Goal: Task Accomplishment & Management: Manage account settings

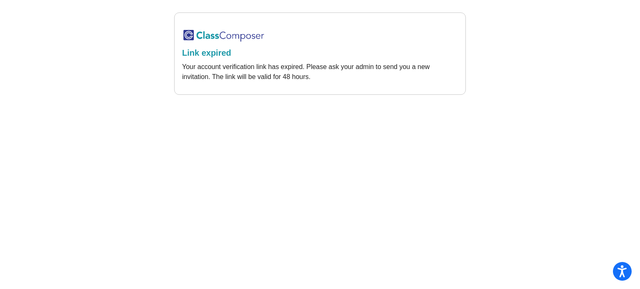
click at [205, 55] on h2 "Link expired" at bounding box center [320, 53] width 276 height 10
click at [227, 35] on img at bounding box center [223, 36] width 83 height 14
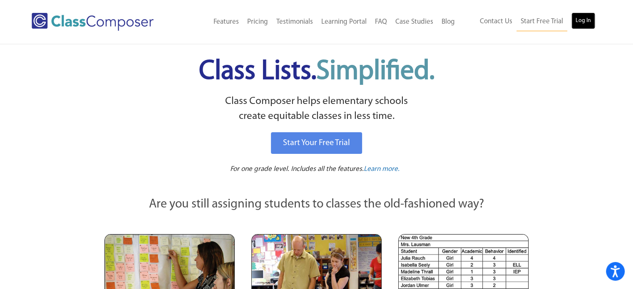
click at [585, 28] on link "Log In" at bounding box center [584, 20] width 24 height 17
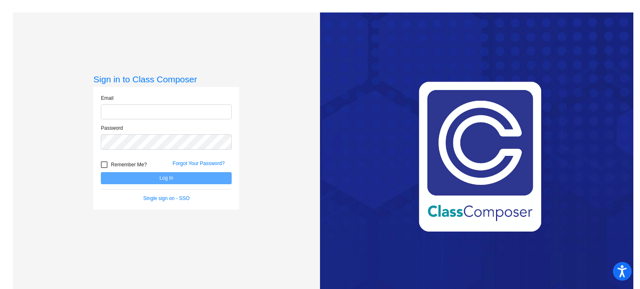
type input "[PERSON_NAME][EMAIL_ADDRESS][PERSON_NAME][DOMAIN_NAME]"
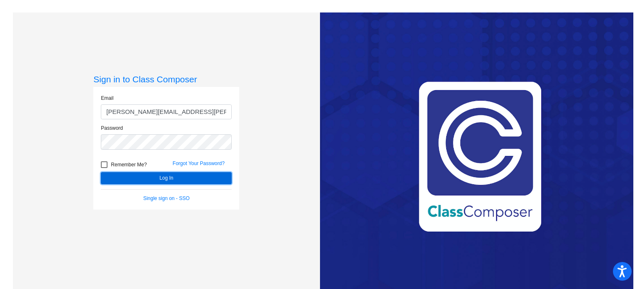
click at [163, 177] on button "Log In" at bounding box center [166, 178] width 131 height 12
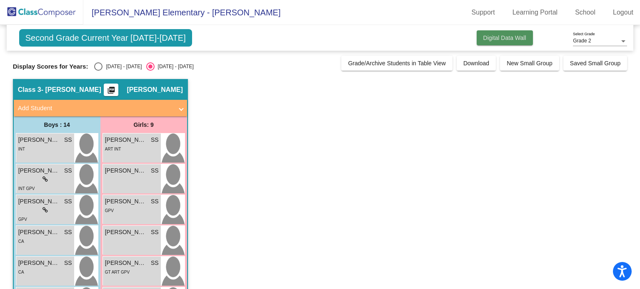
click at [524, 39] on button "Digital Data Wall" at bounding box center [504, 37] width 56 height 15
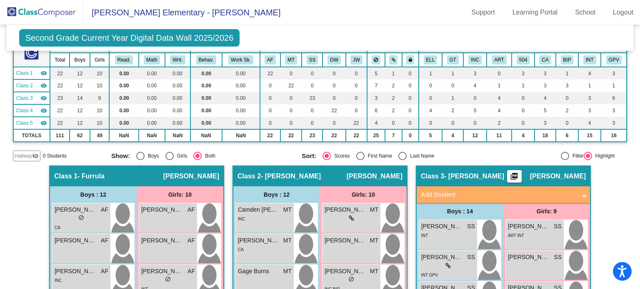
scroll to position [48, 0]
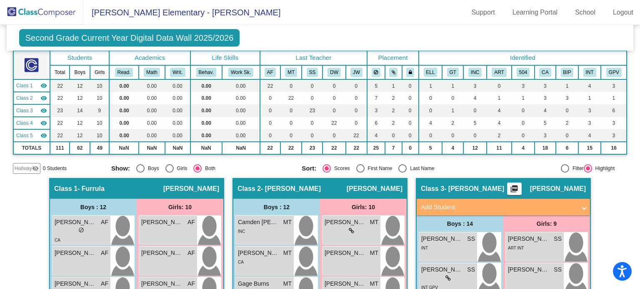
click at [558, 188] on span "[PERSON_NAME]" at bounding box center [558, 189] width 56 height 8
click at [482, 186] on div "Class 3 - [PERSON_NAME] picture_as_pdf [PERSON_NAME]" at bounding box center [502, 189] width 173 height 20
click at [44, 107] on mat-icon "visibility" at bounding box center [43, 110] width 7 height 7
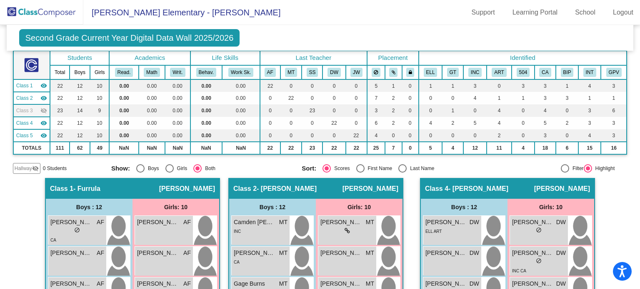
click at [44, 107] on mat-icon "visibility_off" at bounding box center [43, 110] width 7 height 7
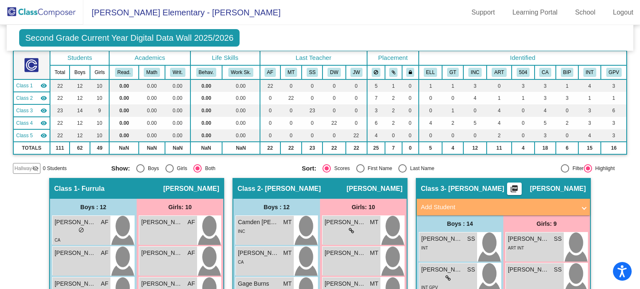
click at [44, 107] on mat-icon "visibility" at bounding box center [43, 110] width 7 height 7
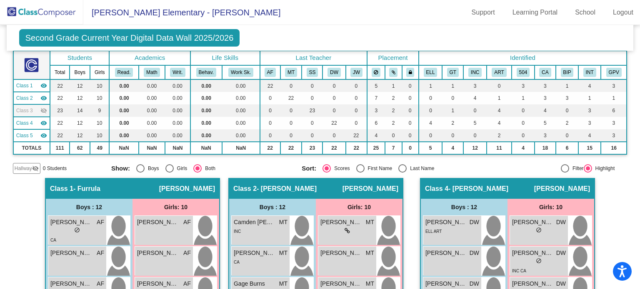
click at [44, 107] on mat-icon "visibility_off" at bounding box center [43, 110] width 7 height 7
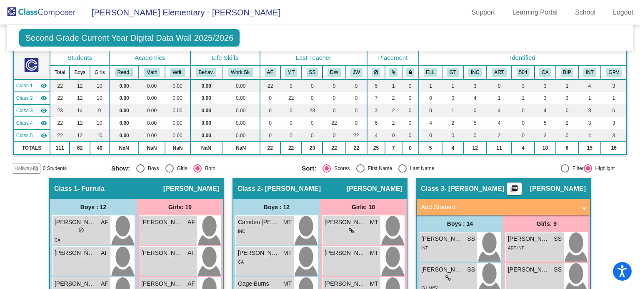
click at [137, 13] on span "[PERSON_NAME] Elementary - [PERSON_NAME]" at bounding box center [181, 12] width 197 height 13
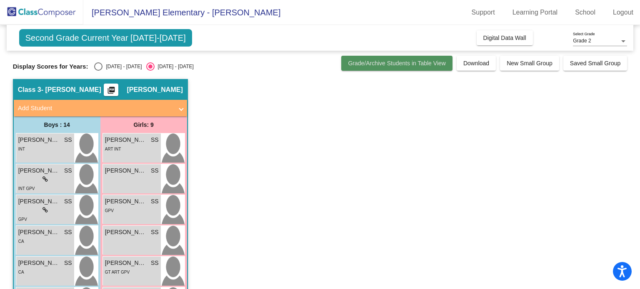
click at [394, 63] on span "Grade/Archive Students in Table View" at bounding box center [397, 63] width 98 height 7
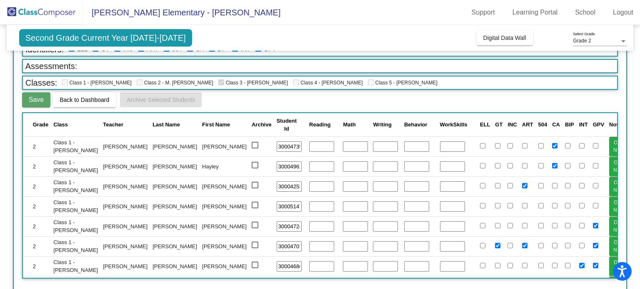
scroll to position [59, 0]
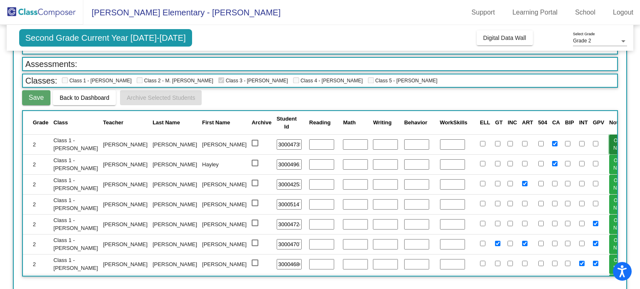
click at [609, 143] on button "Open Notes" at bounding box center [619, 145] width 21 height 20
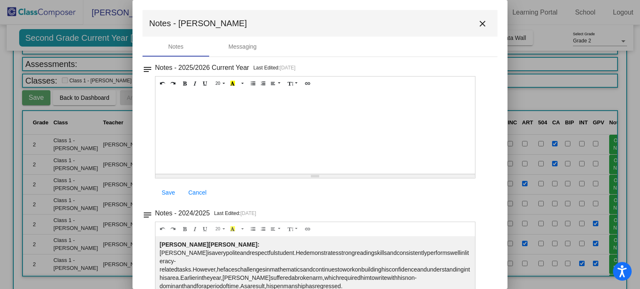
click at [477, 22] on mat-icon "close" at bounding box center [482, 24] width 10 height 10
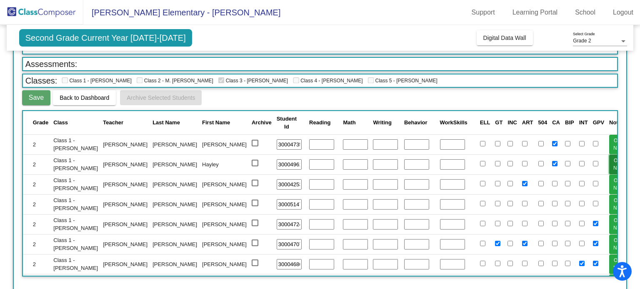
click at [609, 162] on button "Open Notes" at bounding box center [619, 165] width 21 height 20
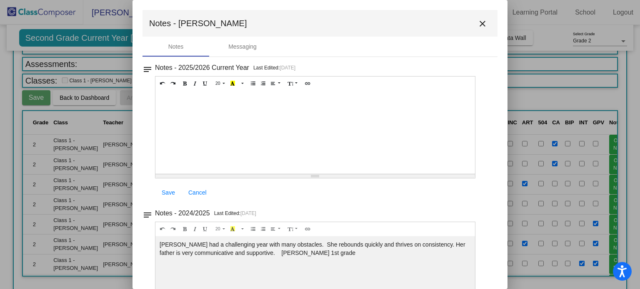
click at [478, 24] on mat-icon "close" at bounding box center [482, 24] width 10 height 10
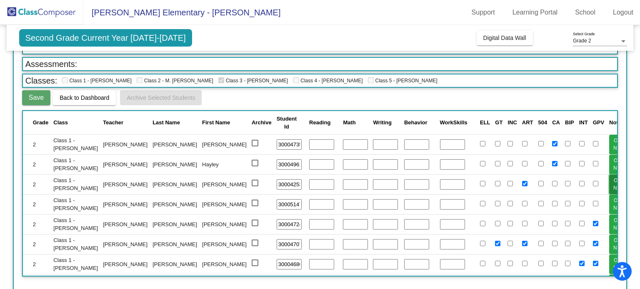
click at [609, 179] on button "Open Notes" at bounding box center [619, 185] width 21 height 20
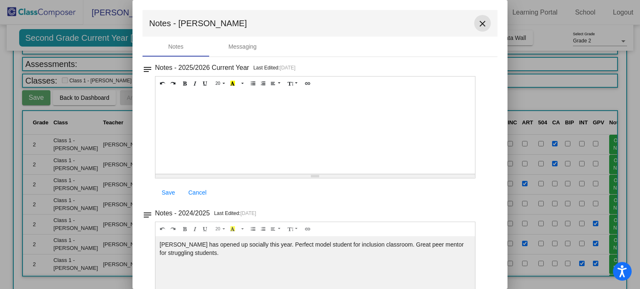
click at [477, 24] on mat-icon "close" at bounding box center [482, 24] width 10 height 10
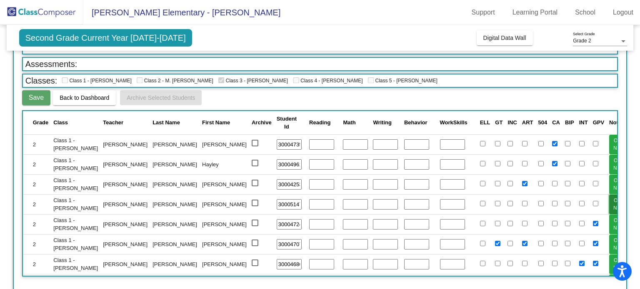
click at [609, 205] on button "Open Notes" at bounding box center [619, 205] width 21 height 20
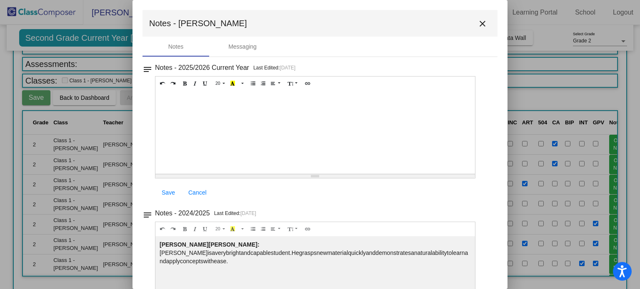
click at [477, 25] on mat-icon "close" at bounding box center [482, 24] width 10 height 10
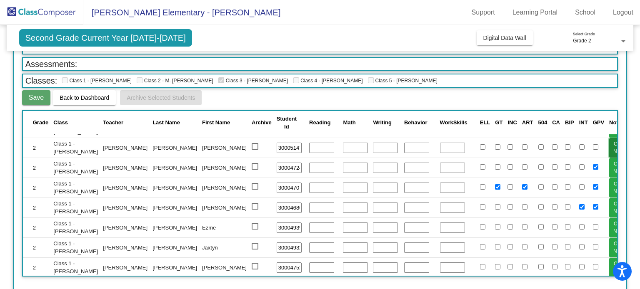
scroll to position [65, 0]
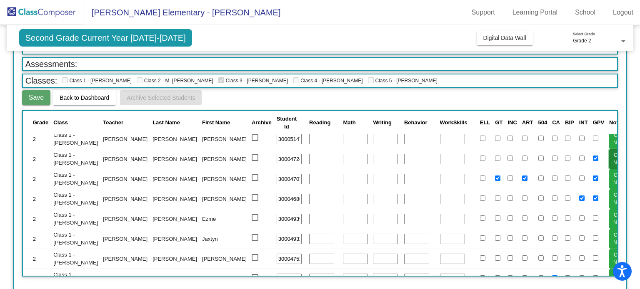
click at [609, 158] on button "Open Notes" at bounding box center [619, 159] width 21 height 20
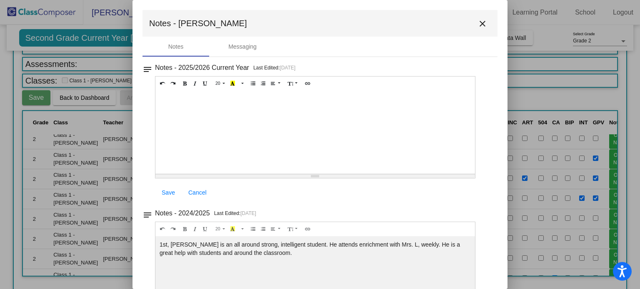
click at [477, 20] on mat-icon "close" at bounding box center [482, 24] width 10 height 10
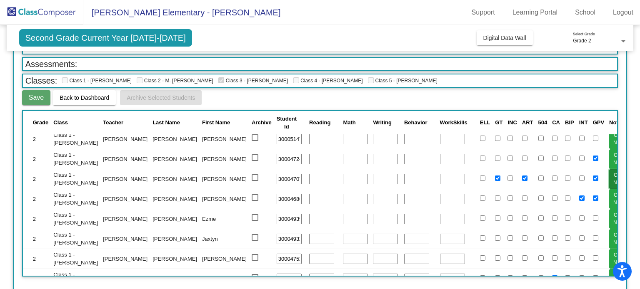
click at [609, 180] on button "Open Notes" at bounding box center [619, 179] width 21 height 20
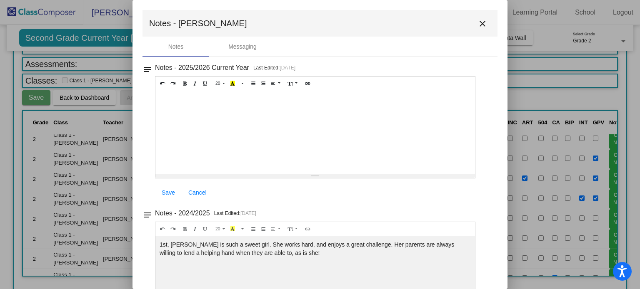
click at [477, 25] on mat-icon "close" at bounding box center [482, 24] width 10 height 10
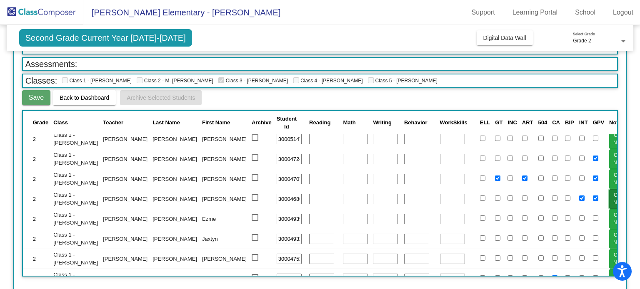
click at [609, 201] on button "Open Notes" at bounding box center [619, 199] width 21 height 20
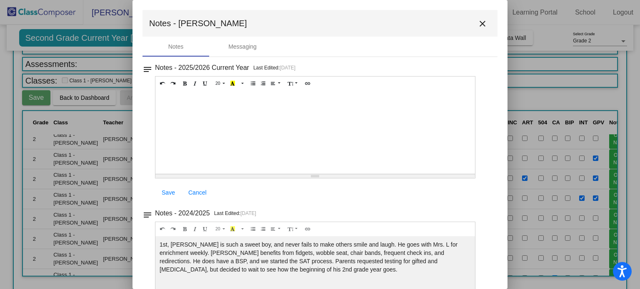
click at [478, 24] on mat-icon "close" at bounding box center [482, 24] width 10 height 10
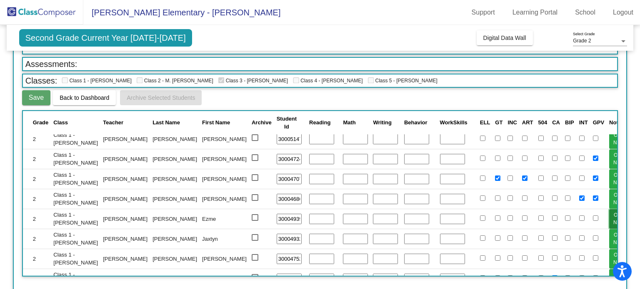
click at [609, 214] on button "Open Notes" at bounding box center [619, 219] width 21 height 20
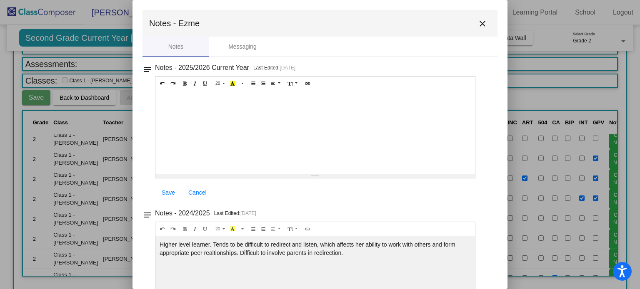
click at [477, 25] on mat-icon "close" at bounding box center [482, 24] width 10 height 10
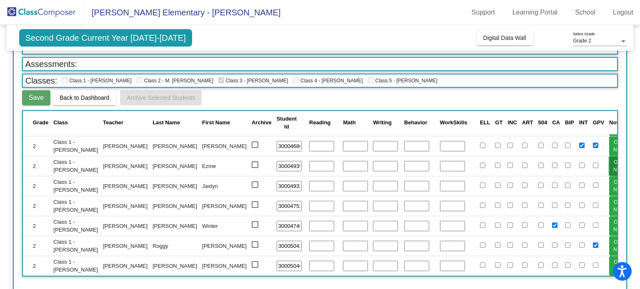
scroll to position [122, 0]
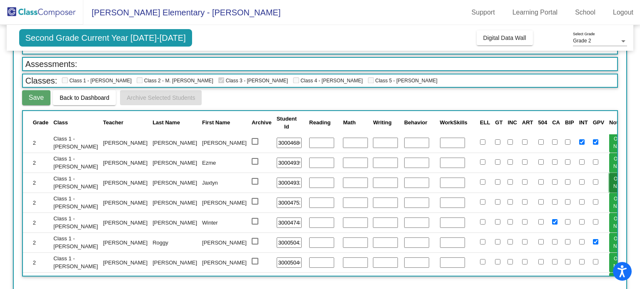
click at [609, 183] on button "Open Notes" at bounding box center [619, 183] width 21 height 20
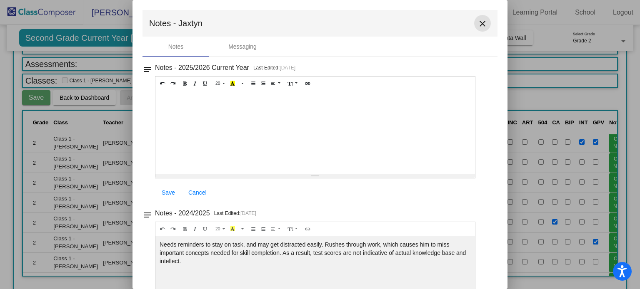
click at [478, 23] on mat-icon "close" at bounding box center [482, 24] width 10 height 10
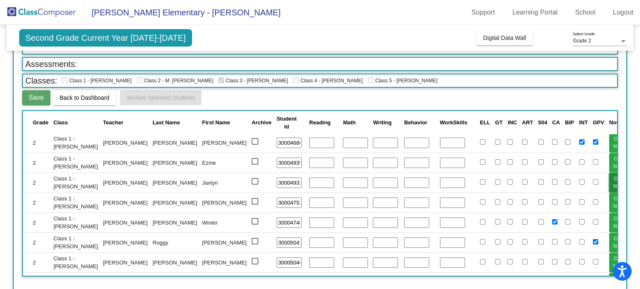
click at [609, 184] on button "Open Notes" at bounding box center [619, 183] width 21 height 20
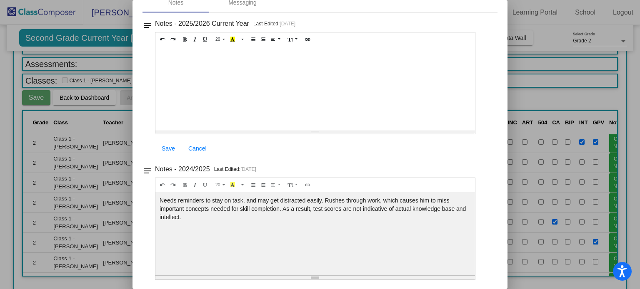
scroll to position [21, 0]
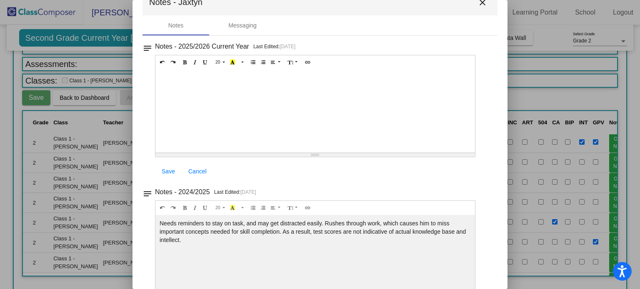
click at [478, 6] on mat-icon "close" at bounding box center [482, 3] width 10 height 10
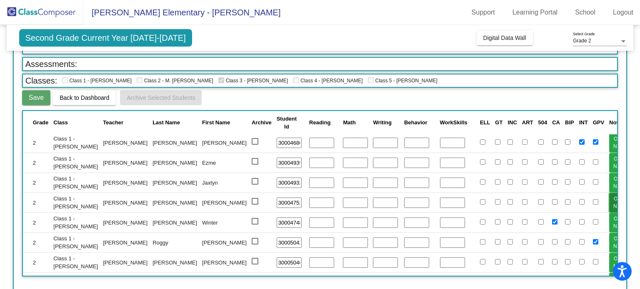
click at [609, 198] on button "Open Notes" at bounding box center [619, 203] width 21 height 20
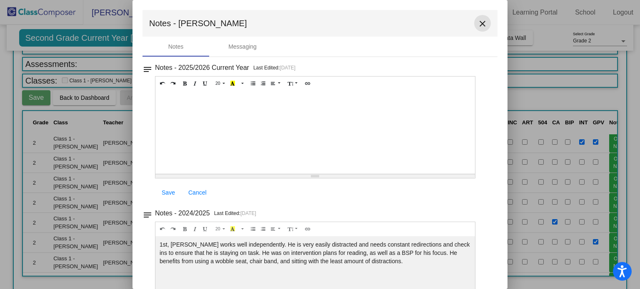
click at [480, 24] on mat-icon "close" at bounding box center [482, 24] width 10 height 10
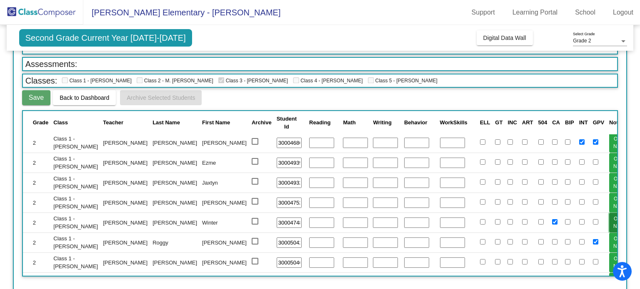
click at [609, 219] on button "Open Notes" at bounding box center [619, 223] width 21 height 20
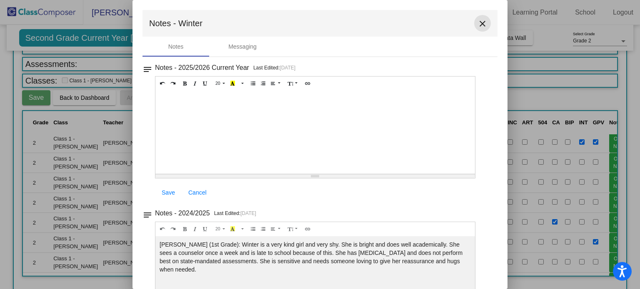
click at [480, 22] on mat-icon "close" at bounding box center [482, 24] width 10 height 10
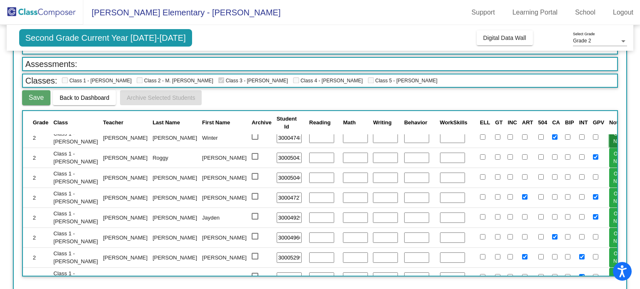
scroll to position [205, 0]
click at [609, 152] on button "Open Notes" at bounding box center [619, 159] width 21 height 20
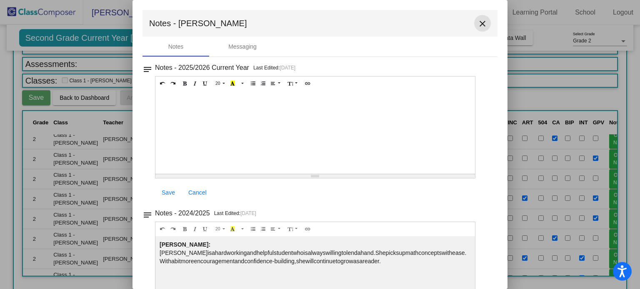
click at [477, 24] on mat-icon "close" at bounding box center [482, 24] width 10 height 10
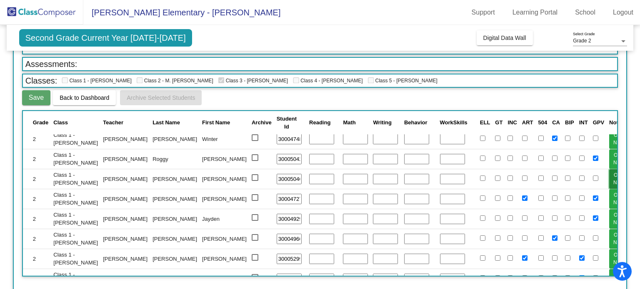
click at [609, 172] on button "Open Notes" at bounding box center [619, 179] width 21 height 20
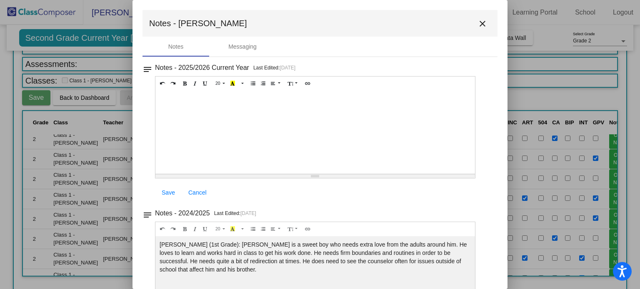
click at [478, 23] on mat-icon "close" at bounding box center [482, 24] width 10 height 10
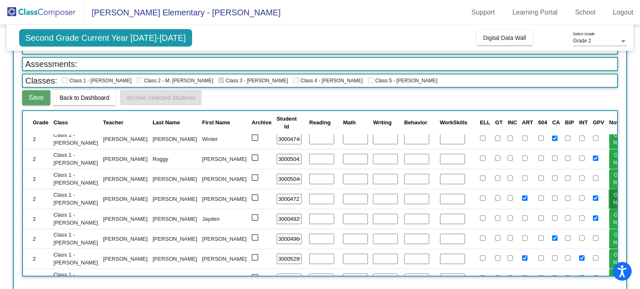
click at [609, 203] on button "Open Notes" at bounding box center [619, 199] width 21 height 20
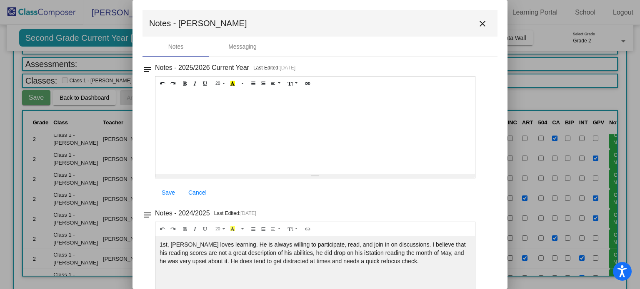
click at [477, 23] on mat-icon "close" at bounding box center [482, 24] width 10 height 10
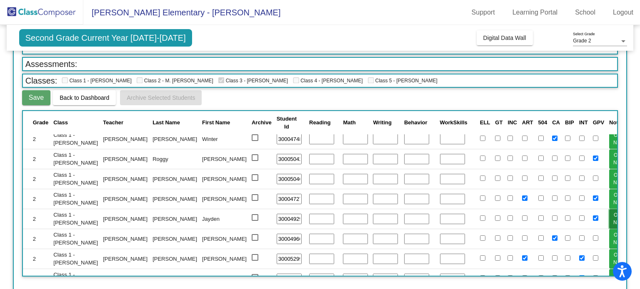
click at [609, 218] on button "Open Notes" at bounding box center [619, 219] width 21 height 20
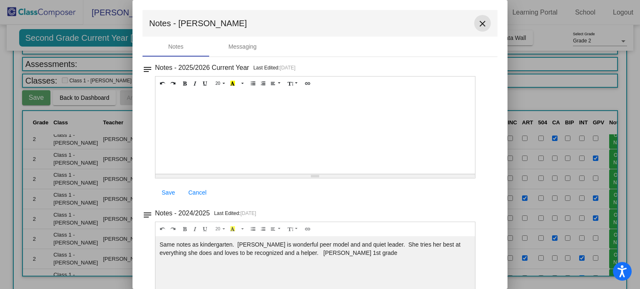
click at [480, 24] on mat-icon "close" at bounding box center [482, 24] width 10 height 10
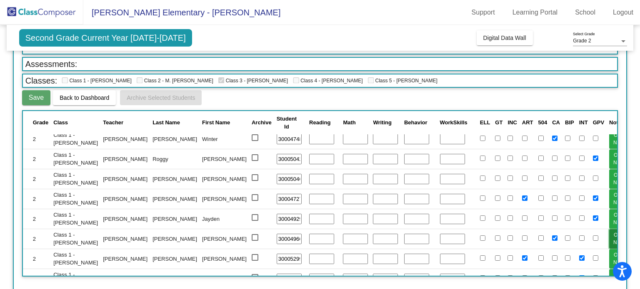
click at [609, 239] on button "Open Notes" at bounding box center [619, 239] width 21 height 20
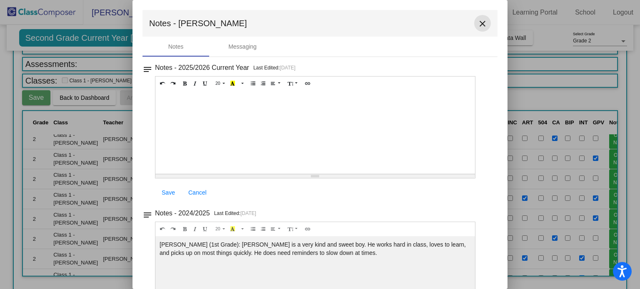
click at [477, 27] on mat-icon "close" at bounding box center [482, 24] width 10 height 10
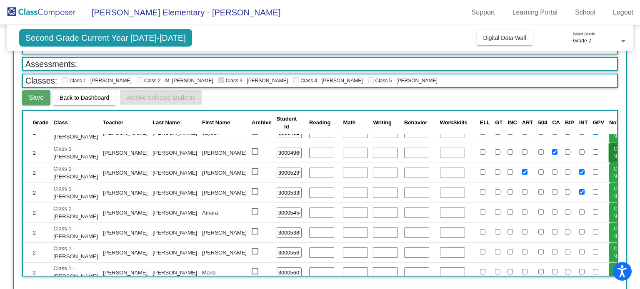
scroll to position [290, 0]
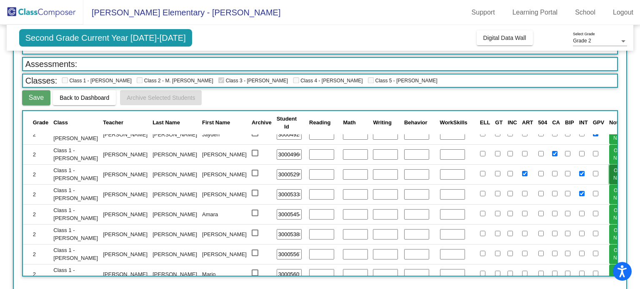
click at [609, 173] on button "Open Notes" at bounding box center [619, 175] width 21 height 20
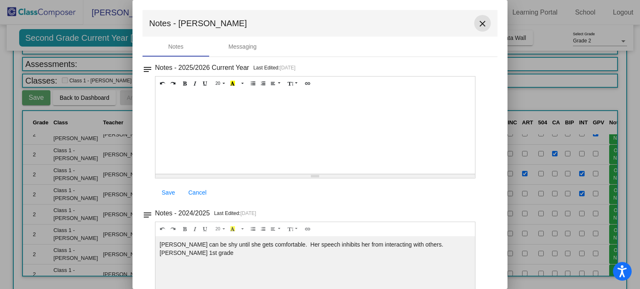
click at [485, 19] on button "close" at bounding box center [482, 23] width 17 height 17
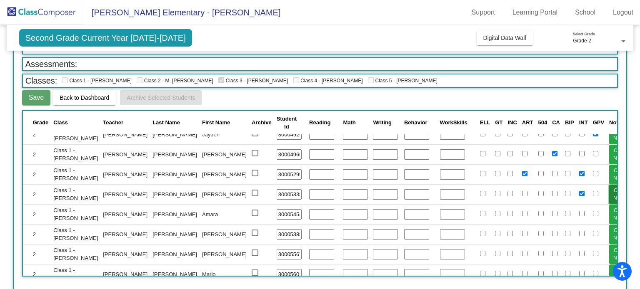
click at [609, 189] on button "Open Notes" at bounding box center [619, 195] width 21 height 20
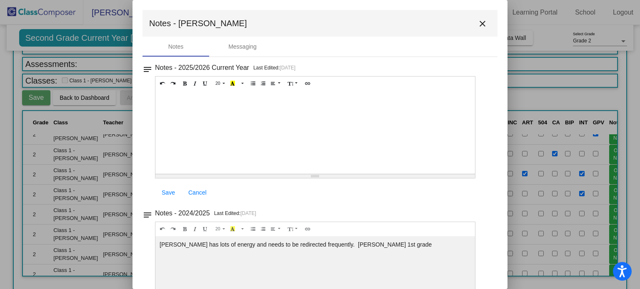
click at [478, 22] on mat-icon "close" at bounding box center [482, 24] width 10 height 10
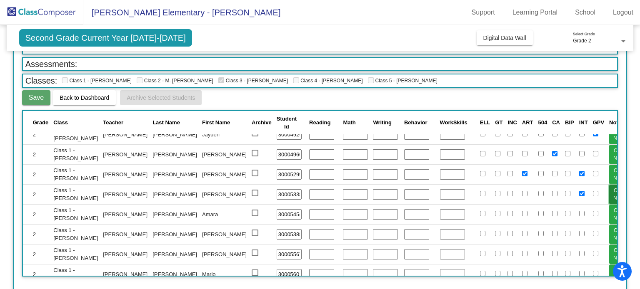
click at [609, 194] on button "Open Notes" at bounding box center [619, 195] width 21 height 20
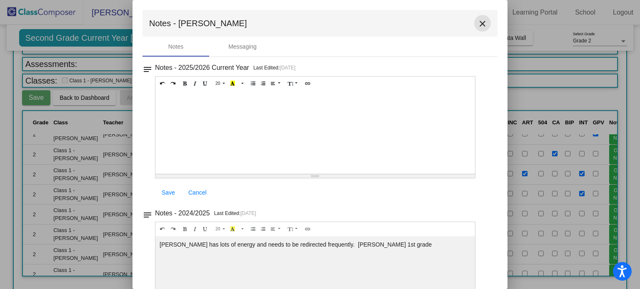
click at [477, 24] on mat-icon "close" at bounding box center [482, 24] width 10 height 10
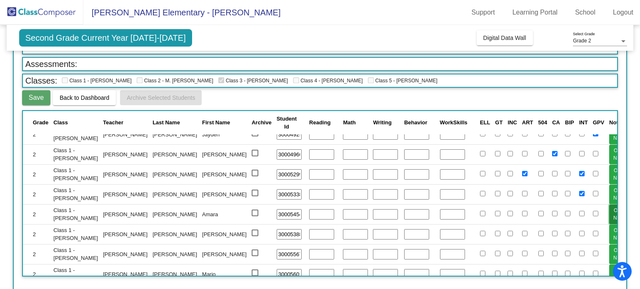
click at [609, 206] on button "Open Notes" at bounding box center [619, 215] width 21 height 20
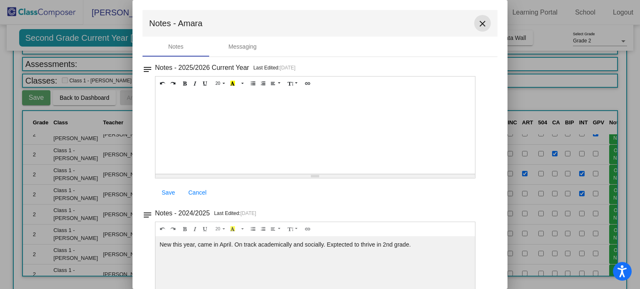
click at [480, 27] on mat-icon "close" at bounding box center [482, 24] width 10 height 10
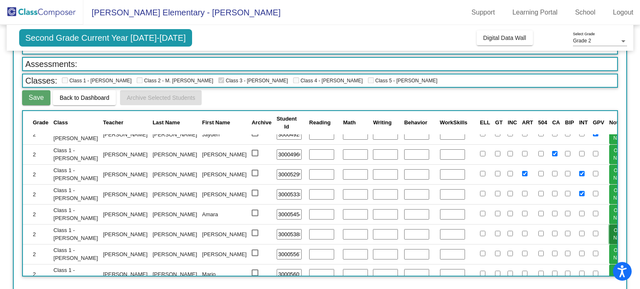
click at [609, 228] on button "Open Notes" at bounding box center [619, 235] width 21 height 20
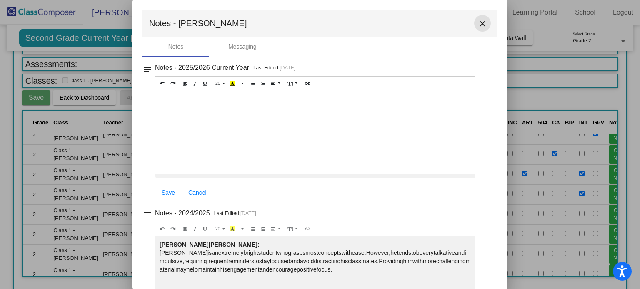
click at [478, 24] on mat-icon "close" at bounding box center [482, 24] width 10 height 10
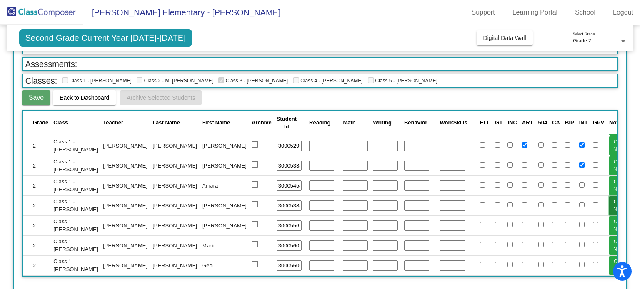
scroll to position [322, 0]
click at [609, 216] on button "Open Notes" at bounding box center [619, 226] width 21 height 20
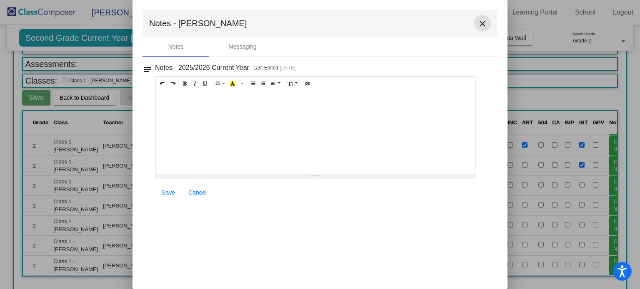
click at [483, 22] on mat-icon "close" at bounding box center [482, 24] width 10 height 10
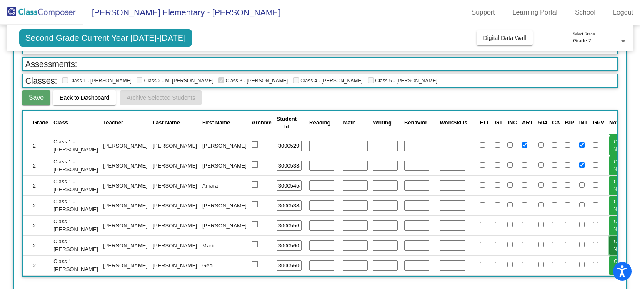
click at [609, 236] on button "Open Notes" at bounding box center [619, 246] width 21 height 20
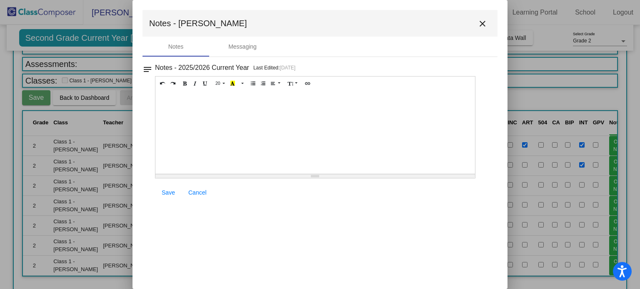
click at [478, 24] on mat-icon "close" at bounding box center [482, 24] width 10 height 10
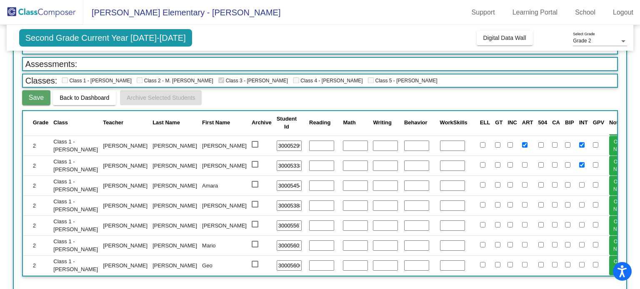
click at [579, 123] on span "INT" at bounding box center [583, 122] width 9 height 6
